Goal: Task Accomplishment & Management: Use online tool/utility

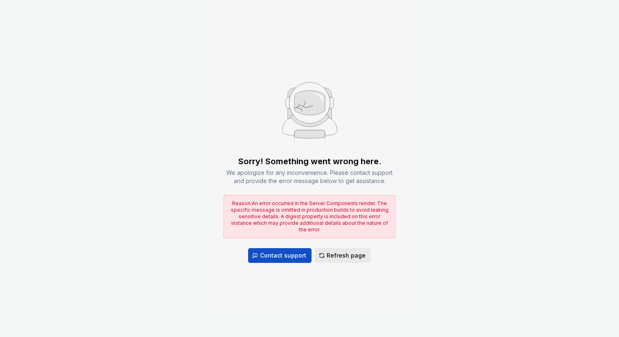
click at [340, 253] on span "Refresh page" at bounding box center [346, 255] width 39 height 8
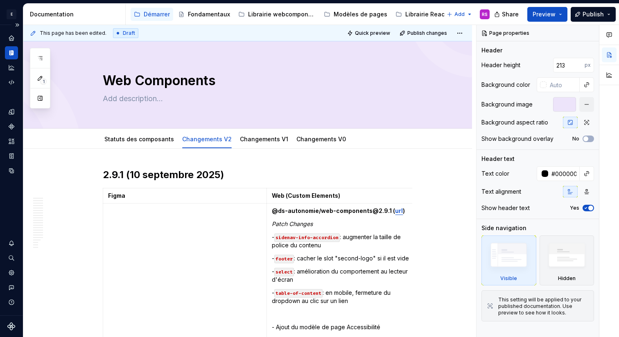
type textarea "*"
click at [10, 112] on icon "Design tokens" at bounding box center [11, 111] width 5 height 5
